Goal: Task Accomplishment & Management: Use online tool/utility

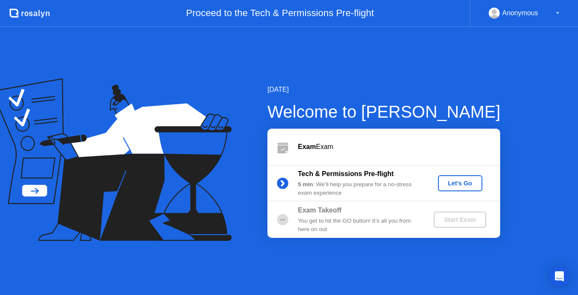
click at [457, 180] on div "Let's Go" at bounding box center [460, 183] width 38 height 7
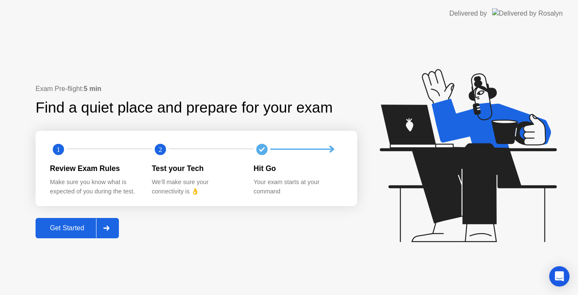
click at [71, 236] on button "Get Started" at bounding box center [77, 228] width 83 height 20
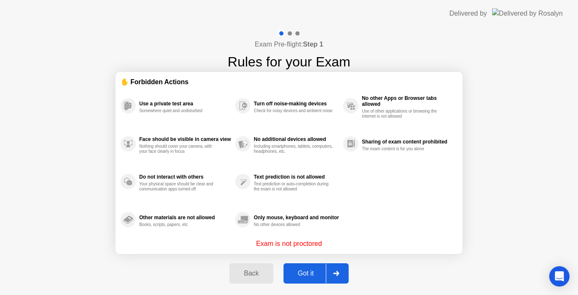
click at [313, 279] on button "Got it" at bounding box center [316, 273] width 65 height 20
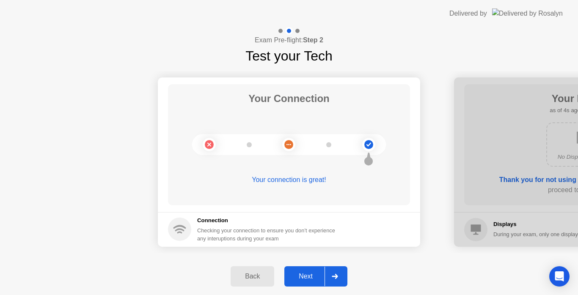
click at [315, 279] on div "Next" at bounding box center [306, 277] width 38 height 8
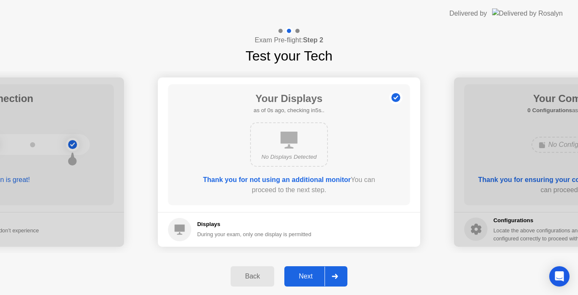
click at [319, 273] on div "Next" at bounding box center [306, 277] width 38 height 8
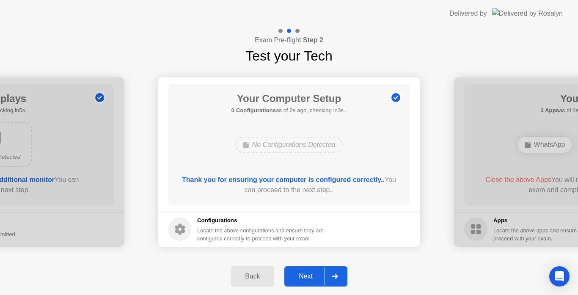
click at [314, 273] on div "Next" at bounding box center [306, 277] width 38 height 8
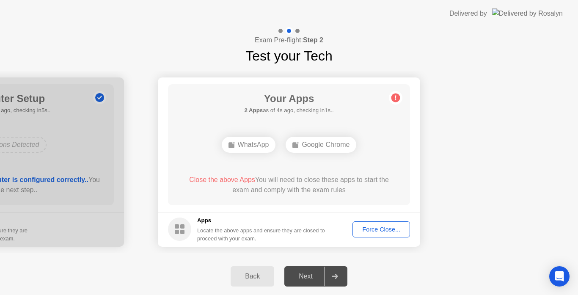
click at [373, 223] on button "Force Close..." at bounding box center [382, 229] width 58 height 16
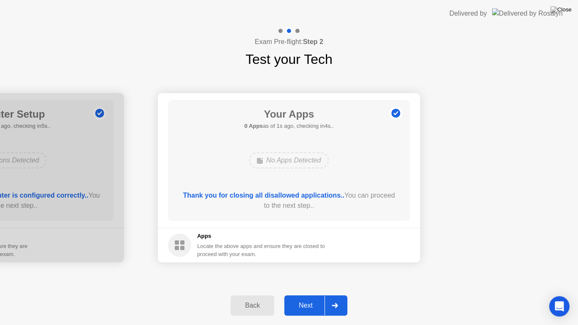
click at [307, 295] on div "Next" at bounding box center [306, 306] width 38 height 8
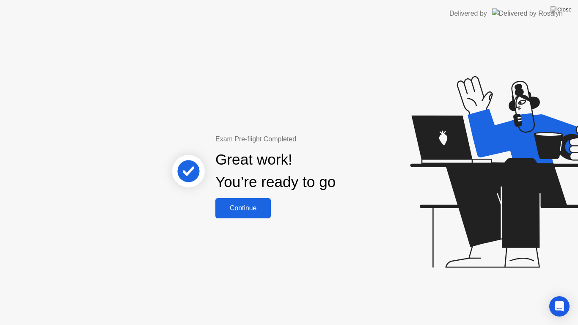
click at [254, 202] on button "Continue" at bounding box center [242, 208] width 55 height 20
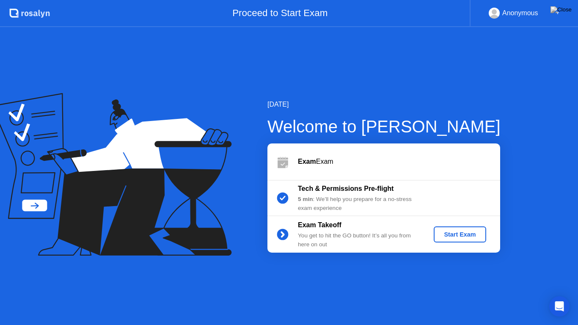
click at [444, 232] on div "Start Exam" at bounding box center [459, 234] width 45 height 7
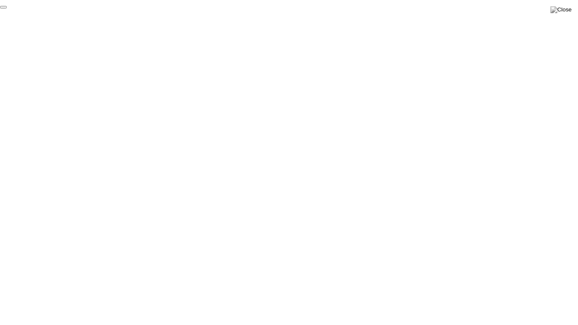
click div "End Proctoring Session"
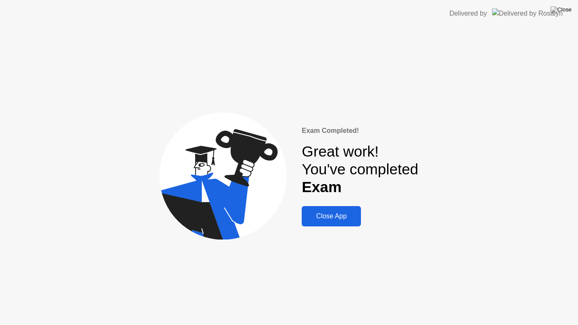
click at [331, 215] on div "Close App" at bounding box center [331, 216] width 54 height 8
